Goal: Information Seeking & Learning: Learn about a topic

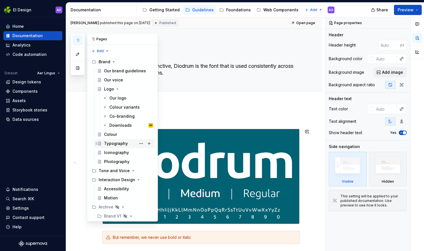
click at [124, 142] on div "Typography" at bounding box center [116, 144] width 24 height 6
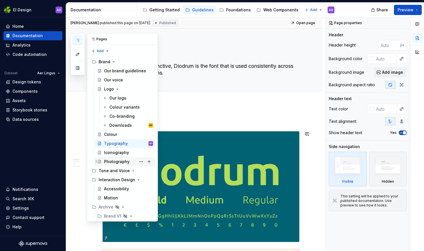
click at [118, 158] on div "Photography" at bounding box center [128, 162] width 49 height 8
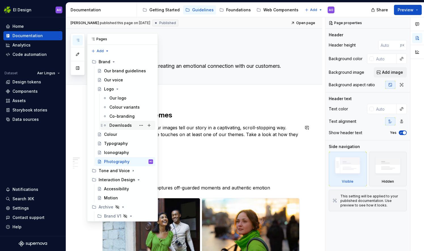
click at [122, 124] on div "Downloads" at bounding box center [120, 125] width 22 height 6
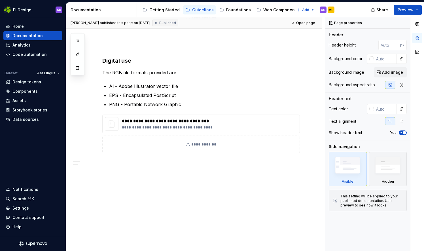
scroll to position [342, 0]
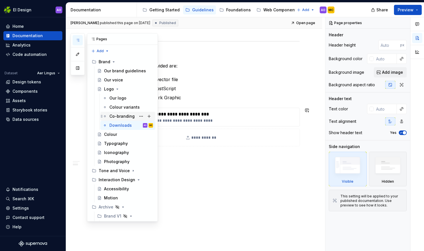
click at [121, 113] on div "Co-branding" at bounding box center [131, 116] width 44 height 8
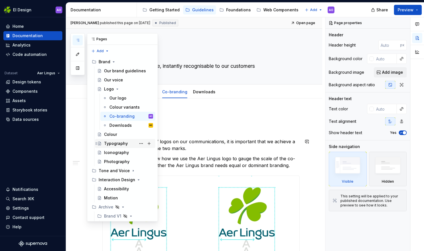
click at [118, 145] on div "Typography" at bounding box center [116, 144] width 24 height 6
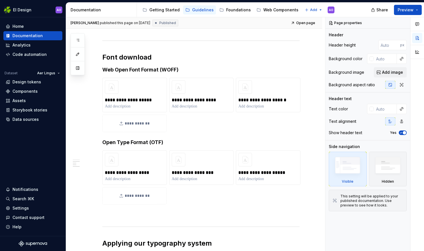
scroll to position [250, 0]
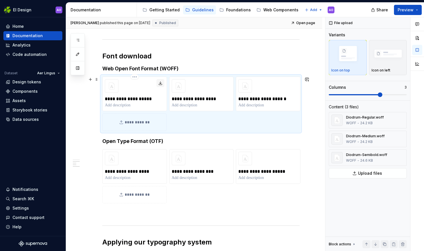
click at [162, 83] on button "button" at bounding box center [160, 83] width 8 height 8
click at [228, 83] on button "button" at bounding box center [227, 83] width 8 height 8
click at [291, 83] on button "button" at bounding box center [294, 83] width 8 height 8
type textarea "*"
